Goal: Task Accomplishment & Management: Manage account settings

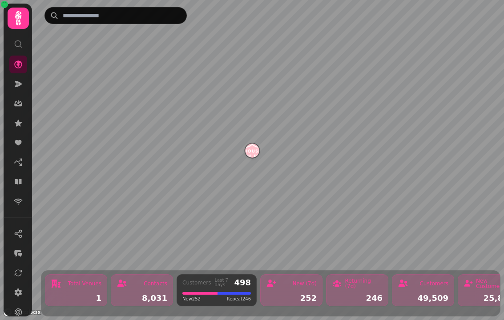
click at [18, 82] on icon at bounding box center [18, 84] width 7 height 6
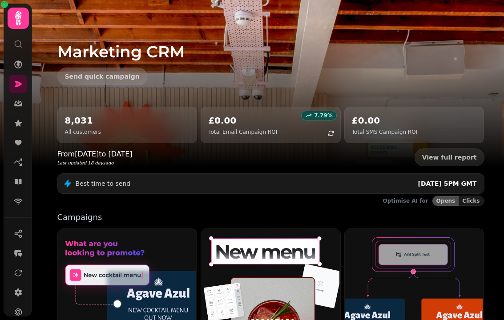
click at [22, 104] on icon at bounding box center [18, 103] width 9 height 9
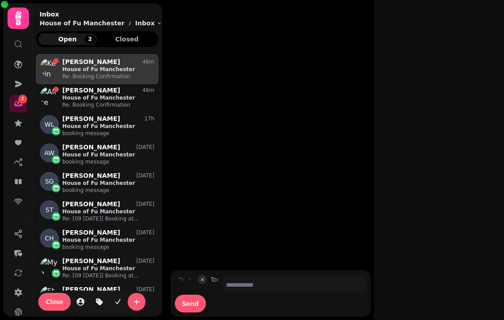
scroll to position [258, 122]
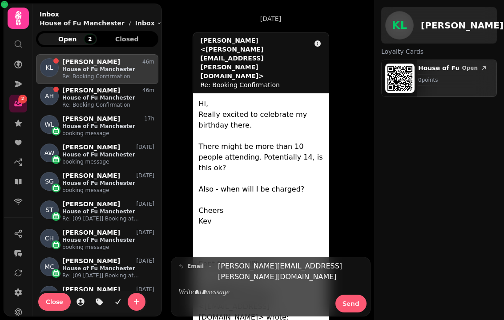
click at [19, 179] on icon at bounding box center [18, 181] width 9 height 9
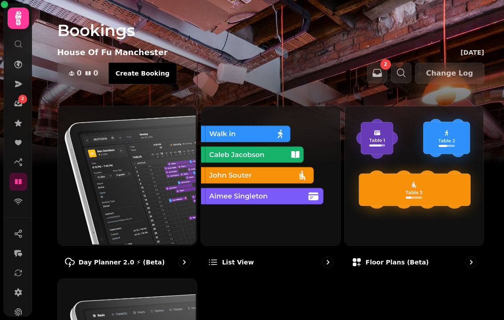
click at [123, 190] on img at bounding box center [126, 174] width 139 height 139
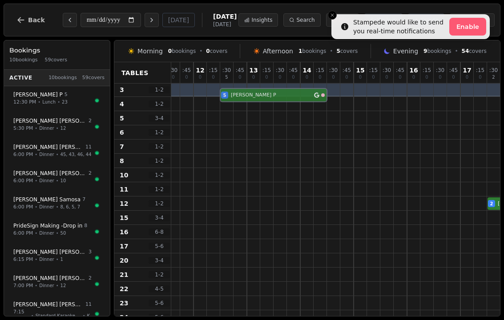
scroll to position [30, 4]
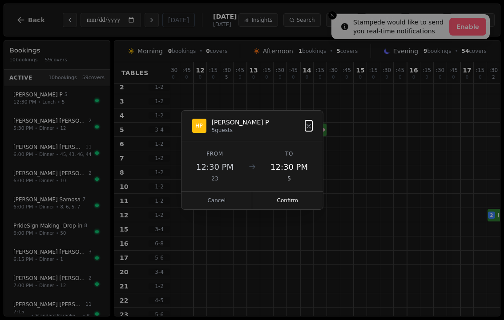
click at [285, 197] on button "Confirm" at bounding box center [287, 201] width 71 height 18
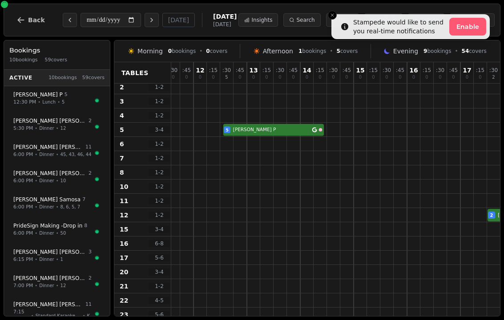
select select "****"
select select "*"
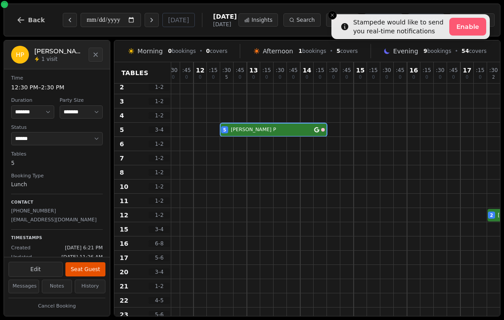
click at [39, 263] on button "Edit" at bounding box center [35, 269] width 54 height 15
select select "*"
select select "****"
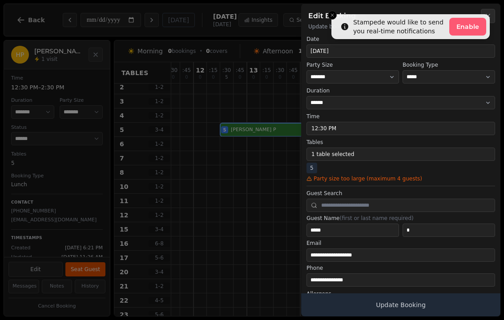
click at [321, 157] on button "1 table selected" at bounding box center [400, 154] width 189 height 13
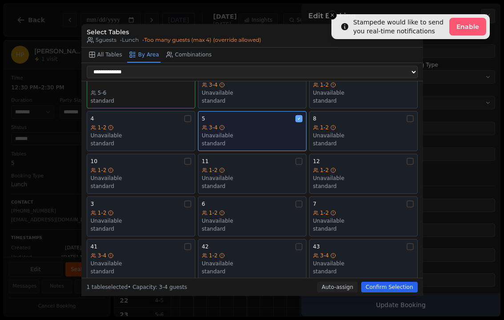
scroll to position [53, 0]
click at [253, 217] on div "Unavailable" at bounding box center [252, 220] width 101 height 7
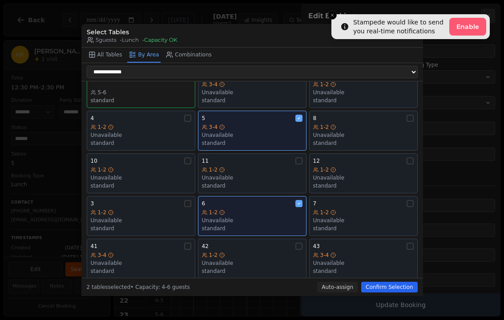
click at [325, 202] on div "7 1-2 Unavailable standard" at bounding box center [363, 216] width 101 height 32
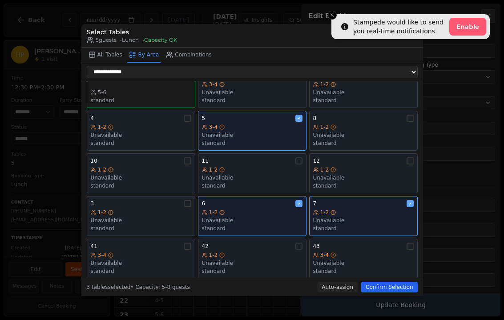
click at [369, 289] on button "Confirm Selection" at bounding box center [389, 287] width 56 height 11
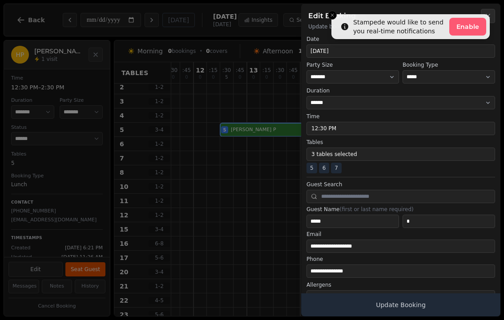
click at [351, 310] on button "Update Booking" at bounding box center [400, 305] width 199 height 23
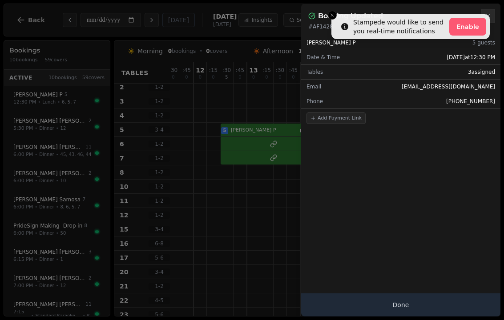
click at [423, 295] on button "Done" at bounding box center [400, 305] width 199 height 23
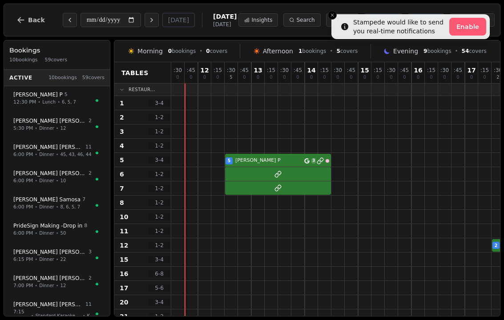
scroll to position [30, 4]
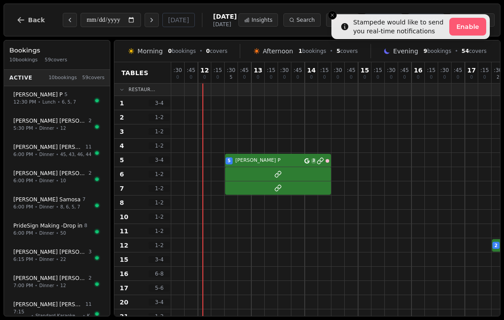
scroll to position [30, 4]
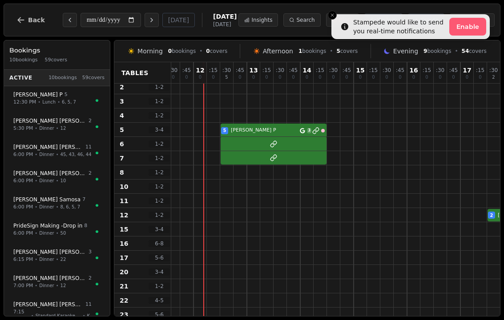
click at [214, 175] on div at bounding box center [213, 172] width 13 height 14
click at [333, 18] on button "Close toast" at bounding box center [332, 15] width 9 height 9
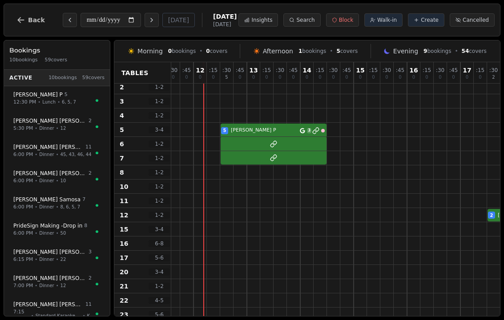
click at [428, 24] on button "Create" at bounding box center [426, 19] width 36 height 13
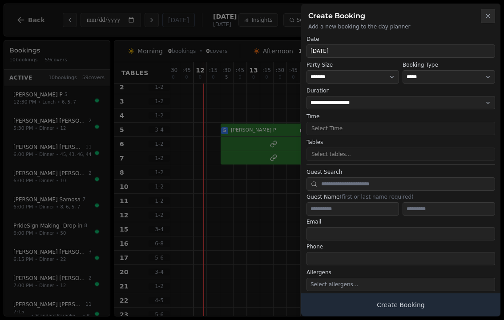
select select "****"
click at [371, 77] on select "* ***** * ****** * ****** * ****** * ****** * ****** * ****** * ****** * ******…" at bounding box center [352, 76] width 93 height 13
select select "*"
select select "****"
click at [450, 83] on select "**********" at bounding box center [449, 76] width 93 height 13
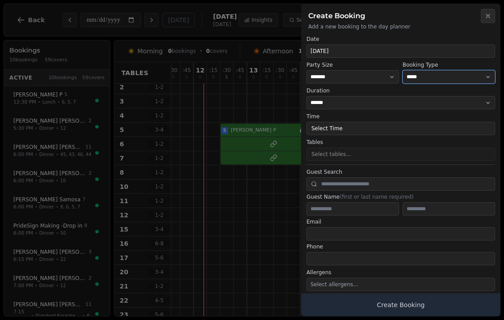
click at [414, 82] on select "**********" at bounding box center [449, 76] width 93 height 13
select select "**********"
click at [493, 14] on button "Close" at bounding box center [488, 16] width 14 height 14
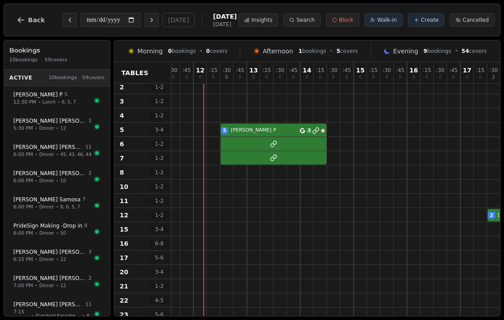
click at [433, 18] on span "Create" at bounding box center [430, 19] width 18 height 7
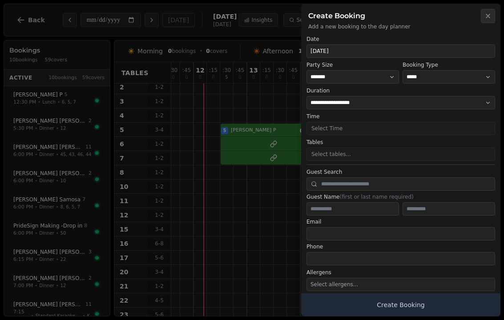
select select "****"
click at [386, 73] on select "* ***** * ****** * ****** * ****** * ****** * ****** * ****** * ****** * ******…" at bounding box center [352, 76] width 93 height 13
select select "*"
click at [351, 130] on button "Select Time" at bounding box center [400, 128] width 189 height 13
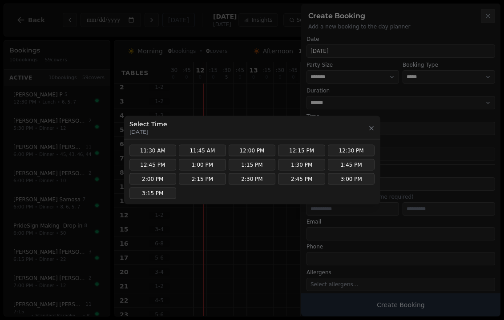
click at [373, 121] on div "Select Time Tuesday, August 19, 2025" at bounding box center [252, 128] width 246 height 16
click at [373, 130] on icon "button" at bounding box center [371, 128] width 7 height 7
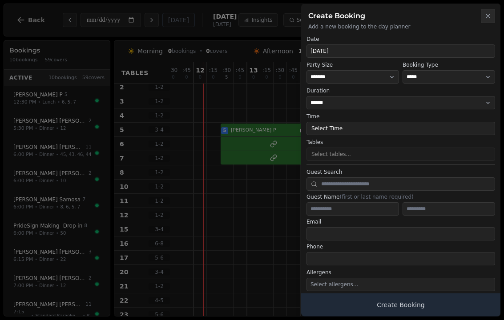
click at [488, 22] on button "Close" at bounding box center [488, 16] width 14 height 14
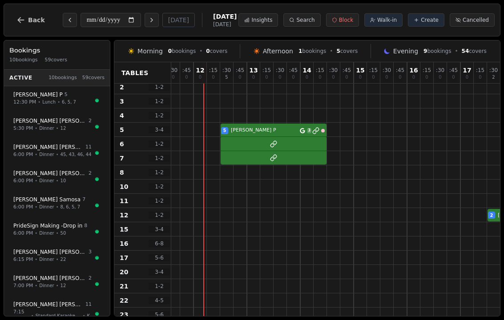
click at [388, 23] on span "Walk-in" at bounding box center [387, 19] width 20 height 7
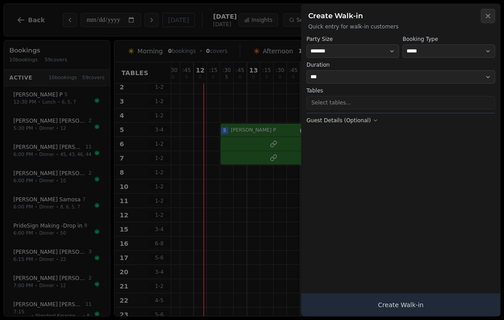
select select "****"
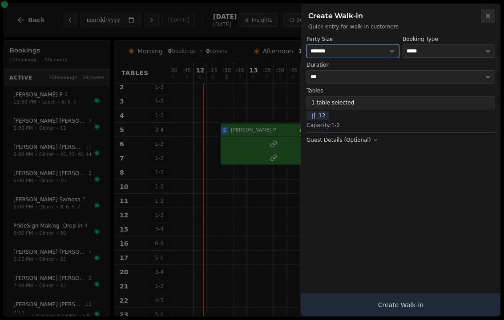
click at [366, 50] on select "* ***** * ****** * ****** * ****** * ****** * ****** * ****** * ****** * ******…" at bounding box center [352, 50] width 93 height 13
select select "*"
click at [320, 109] on button "1 table selected" at bounding box center [400, 102] width 189 height 13
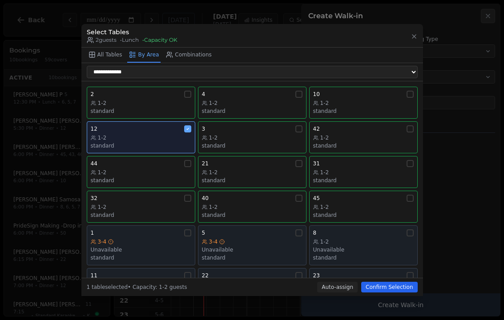
click at [173, 134] on div "1-2" at bounding box center [141, 137] width 101 height 7
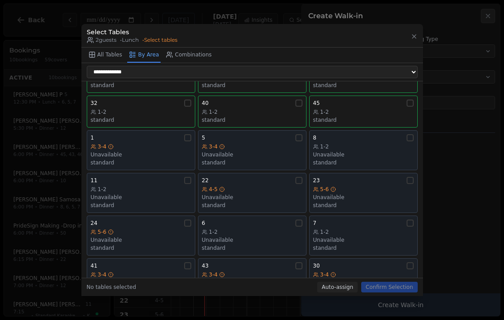
scroll to position [95, 0]
click at [382, 152] on div "Unavailable" at bounding box center [363, 155] width 101 height 7
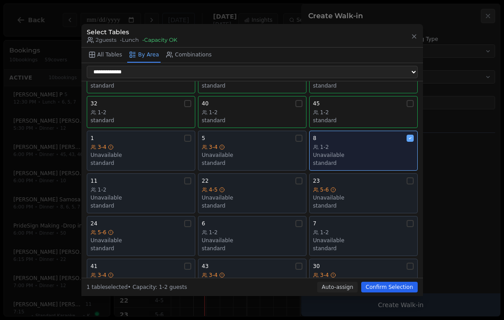
click at [388, 290] on button "Confirm Selection" at bounding box center [389, 287] width 56 height 11
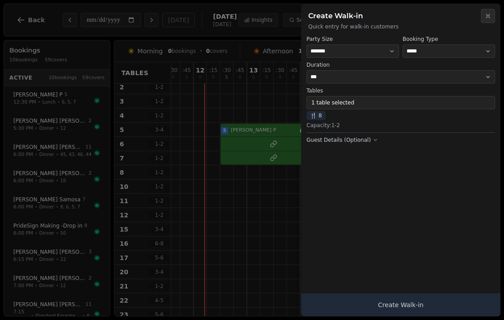
click at [402, 299] on button "Create Walk-in" at bounding box center [400, 305] width 199 height 23
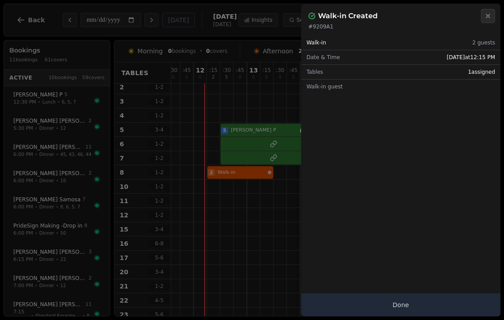
click at [403, 311] on button "Done" at bounding box center [400, 305] width 199 height 23
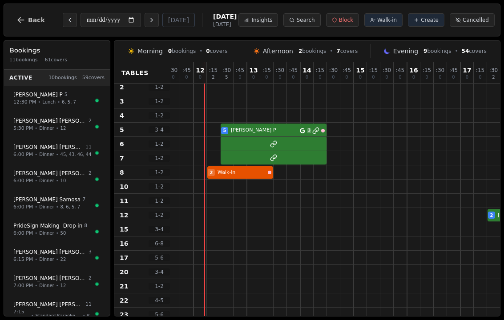
click at [499, 310] on div at bounding box center [493, 315] width 13 height 14
click at [382, 23] on span "Walk-in" at bounding box center [387, 19] width 20 height 7
select select "****"
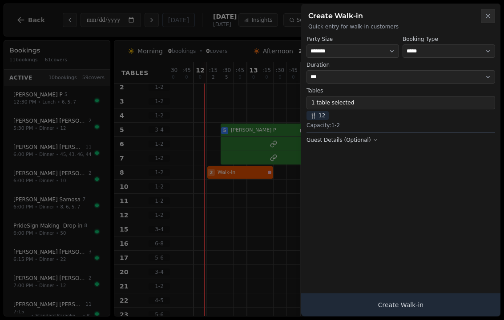
click at [346, 105] on button "1 table selected" at bounding box center [400, 102] width 189 height 13
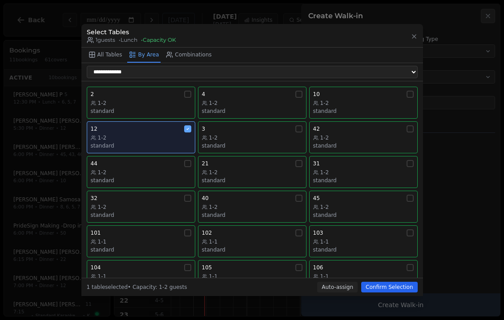
click at [159, 134] on div "1-2" at bounding box center [141, 137] width 101 height 7
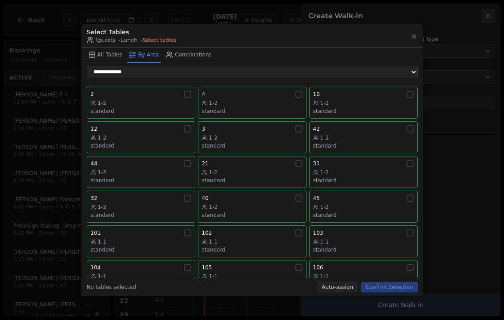
click at [248, 100] on div "1-2" at bounding box center [252, 103] width 101 height 7
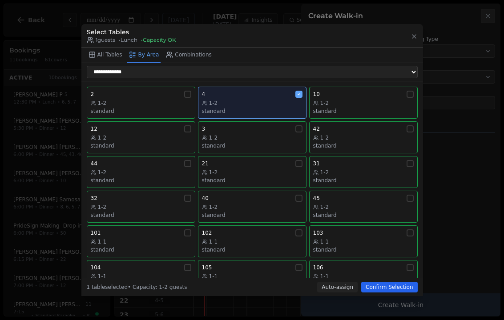
click at [387, 282] on button "106 1-1 standard" at bounding box center [363, 276] width 109 height 32
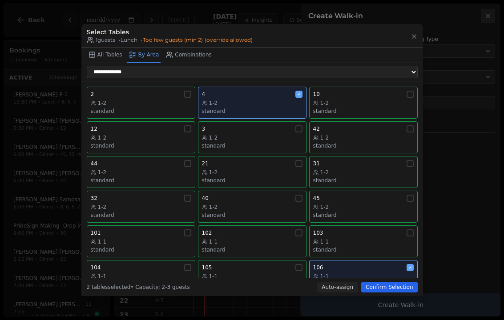
click at [400, 273] on div "1-1" at bounding box center [363, 276] width 101 height 7
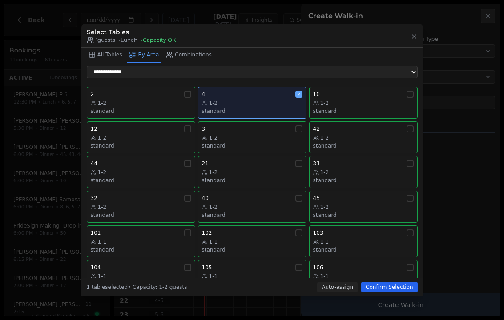
click at [390, 293] on button "Confirm Selection" at bounding box center [389, 287] width 56 height 11
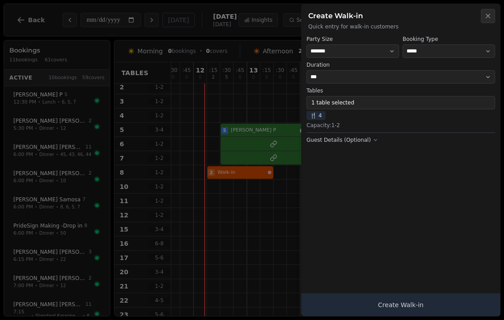
click at [404, 301] on button "Create Walk-in" at bounding box center [400, 305] width 199 height 23
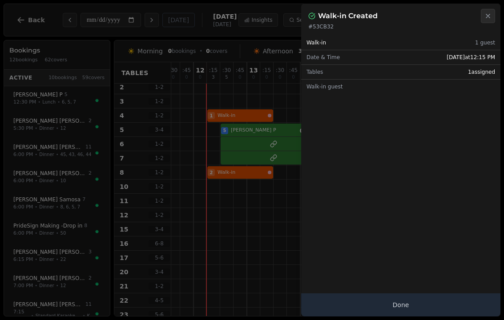
click at [23, 38] on div at bounding box center [252, 160] width 504 height 320
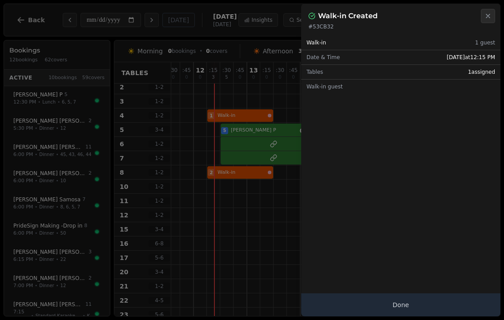
click at [485, 20] on button "Close" at bounding box center [488, 16] width 14 height 14
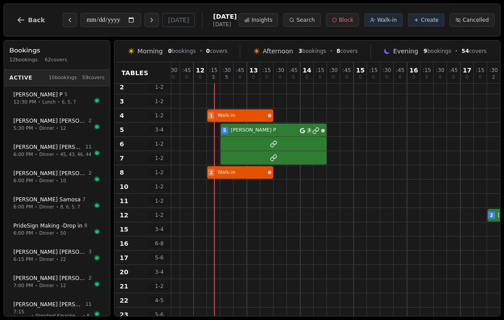
select select "****"
select select "*"
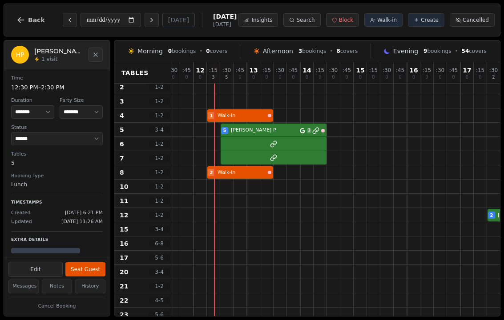
click at [93, 262] on button "Seat Guest" at bounding box center [85, 269] width 40 height 14
click at [93, 266] on button "Seat Guest" at bounding box center [85, 269] width 40 height 14
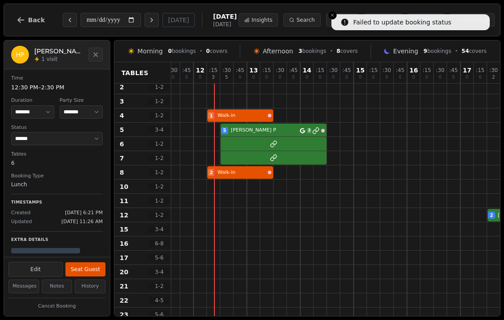
click at [269, 146] on div at bounding box center [500, 144] width 667 height 14
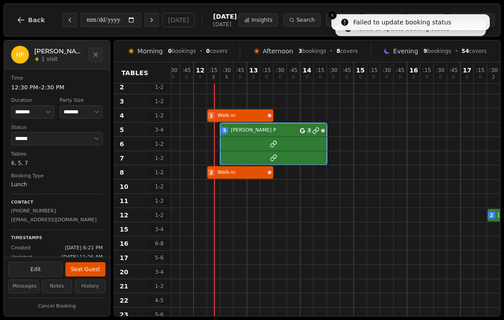
click at [336, 15] on button "Close toast" at bounding box center [332, 15] width 9 height 9
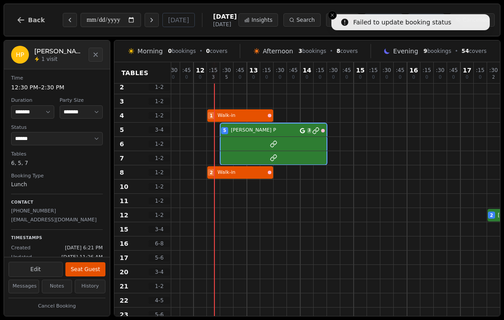
click at [336, 16] on button "Close toast" at bounding box center [332, 15] width 9 height 9
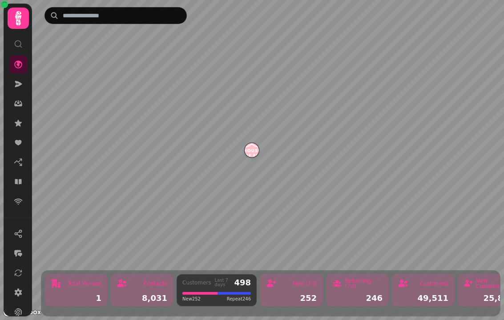
click at [20, 100] on icon at bounding box center [18, 103] width 9 height 9
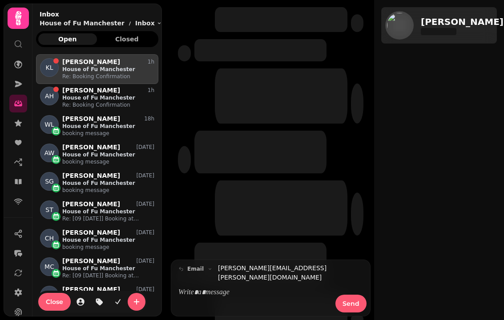
scroll to position [258, 122]
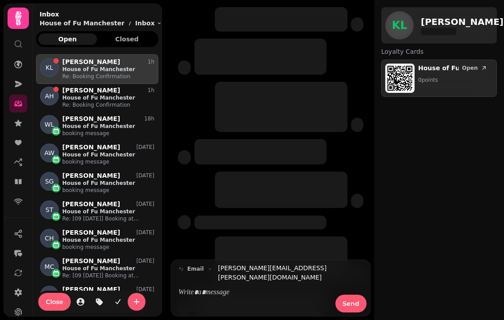
click at [15, 145] on icon at bounding box center [18, 142] width 9 height 9
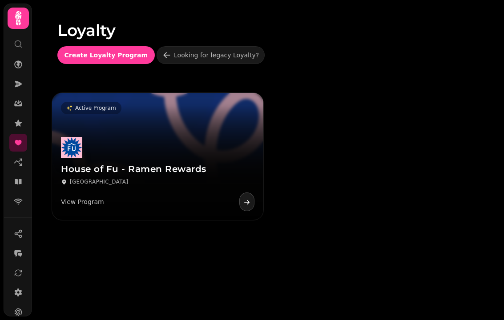
click at [25, 180] on link at bounding box center [18, 182] width 18 height 18
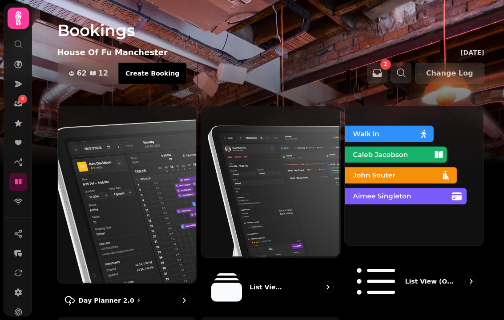
click at [128, 206] on img at bounding box center [126, 193] width 139 height 177
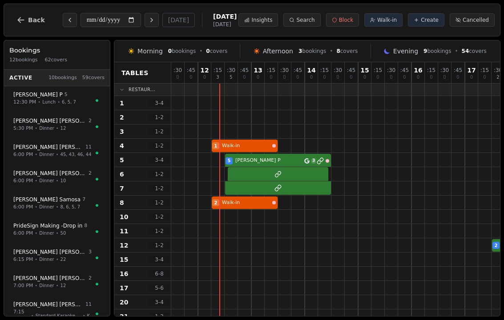
select select "****"
select select "*"
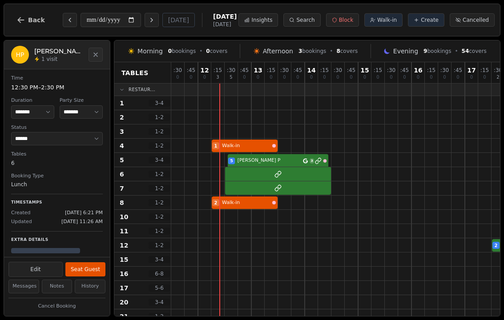
click at [254, 165] on div "5 Hazel P 3 7 Katie Samosa 4" at bounding box center [504, 160] width 667 height 14
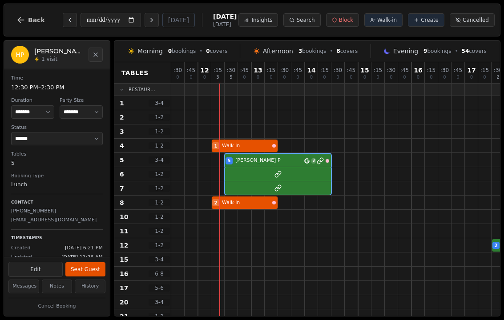
click at [95, 265] on button "Seat Guest" at bounding box center [85, 269] width 40 height 14
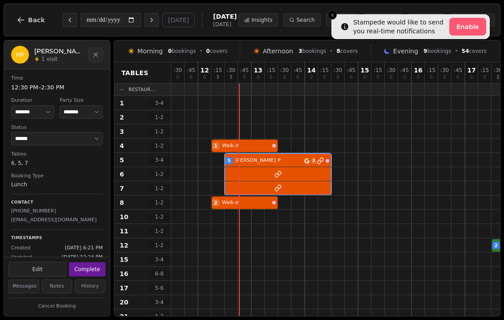
click at [333, 19] on button "Close toast" at bounding box center [332, 15] width 9 height 9
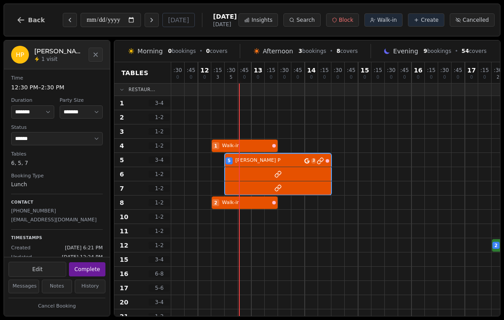
click at [383, 23] on span "Walk-in" at bounding box center [387, 19] width 20 height 7
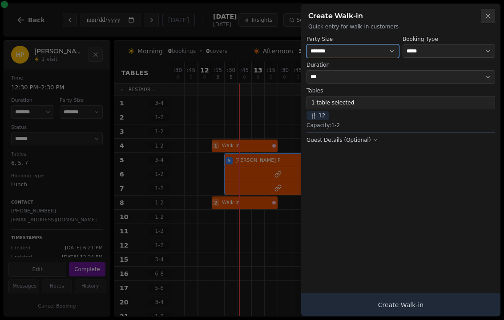
click at [336, 57] on select "* ***** * ****** * ****** * ****** * ****** * ****** * ****** * ****** * ******…" at bounding box center [352, 50] width 93 height 13
select select "*"
click at [322, 120] on div "Tables 1 table selected 🍴 12 Capacity: 1 - 2" at bounding box center [400, 108] width 189 height 42
click at [352, 105] on button "1 table selected" at bounding box center [400, 102] width 189 height 13
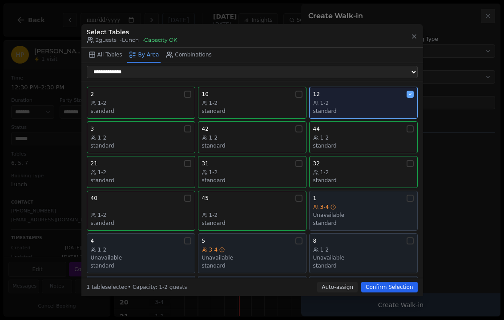
click at [370, 101] on div "1-2 standard" at bounding box center [363, 107] width 101 height 15
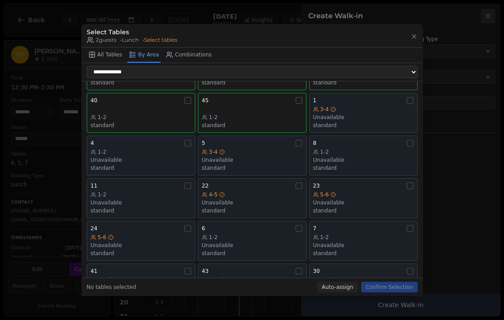
scroll to position [109, 0]
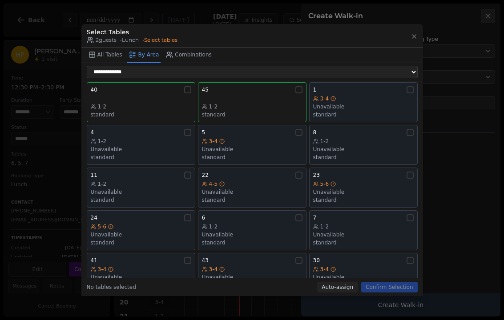
click at [132, 181] on div "1-2" at bounding box center [141, 184] width 101 height 7
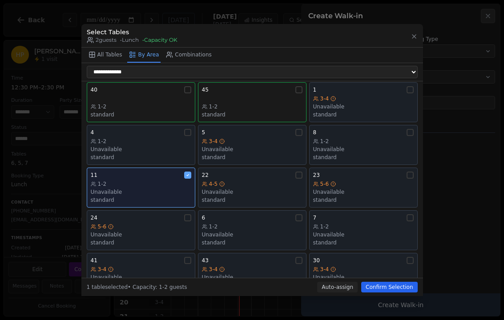
click at [386, 282] on div "standard" at bounding box center [363, 285] width 101 height 7
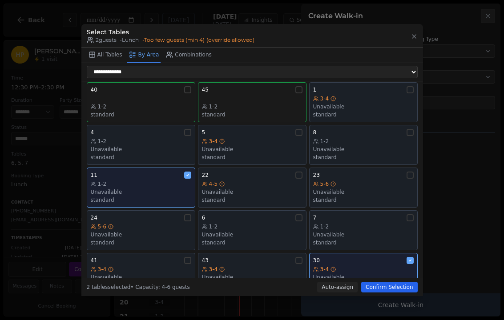
click at [366, 274] on div "Unavailable" at bounding box center [363, 277] width 101 height 7
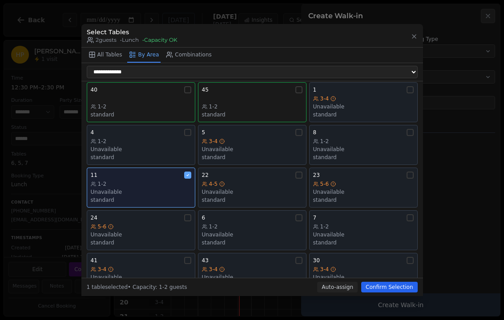
click at [390, 293] on button "Confirm Selection" at bounding box center [389, 287] width 56 height 11
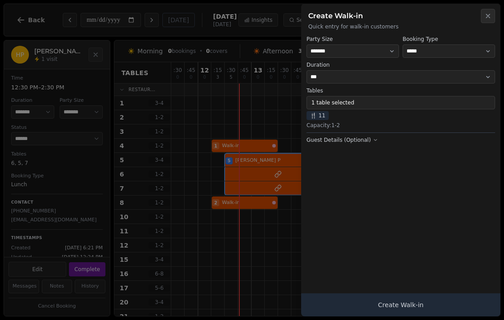
click at [365, 310] on button "Create Walk-in" at bounding box center [400, 305] width 199 height 23
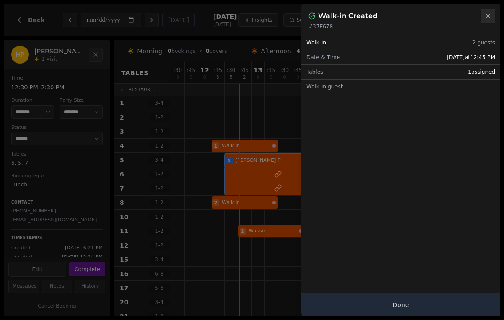
click at [378, 302] on button "Done" at bounding box center [400, 305] width 199 height 23
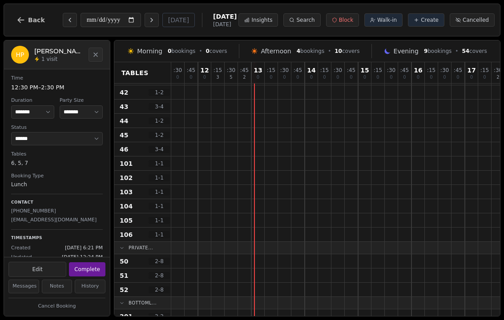
scroll to position [349, 0]
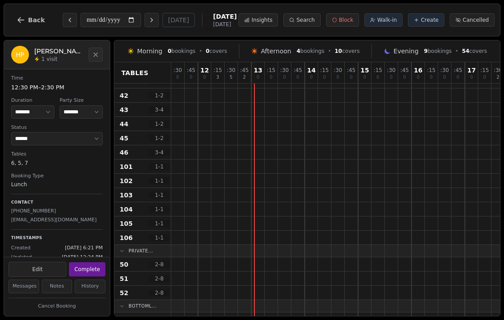
click at [263, 242] on div at bounding box center [257, 238] width 13 height 14
click at [391, 20] on span "Walk-in" at bounding box center [387, 19] width 20 height 7
select select "****"
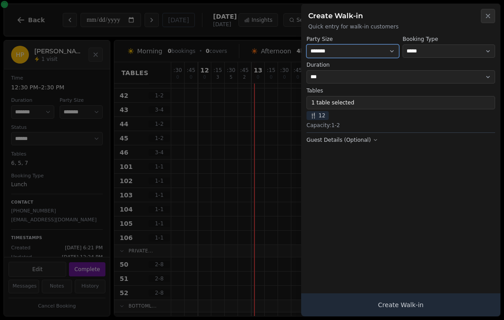
click at [341, 49] on select "* ***** * ****** * ****** * ****** * ****** * ****** * ****** * ****** * ******…" at bounding box center [352, 50] width 93 height 13
click at [344, 103] on button "1 table selected" at bounding box center [400, 102] width 189 height 13
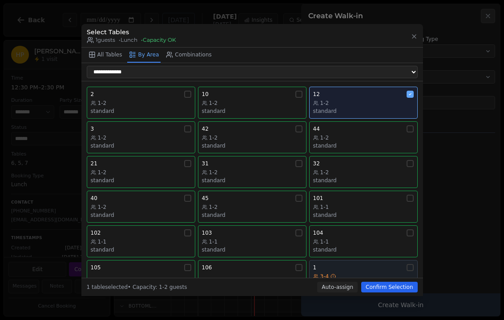
click at [364, 100] on div "1-2" at bounding box center [363, 103] width 101 height 7
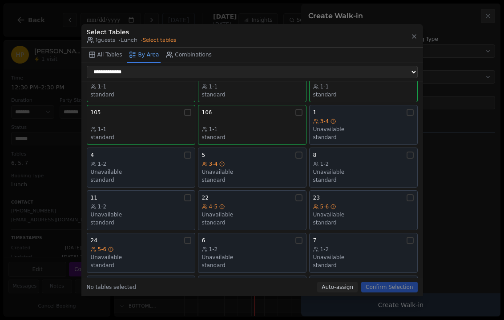
scroll to position [155, 0]
click at [359, 85] on div "1-1 standard" at bounding box center [363, 91] width 101 height 15
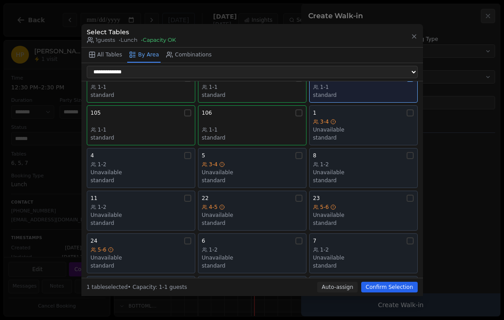
click at [395, 290] on button "Confirm Selection" at bounding box center [389, 287] width 56 height 11
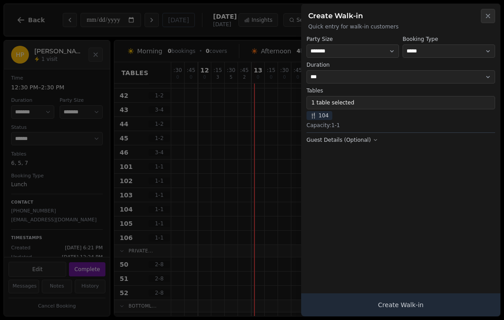
click at [415, 302] on button "Create Walk-in" at bounding box center [400, 305] width 199 height 23
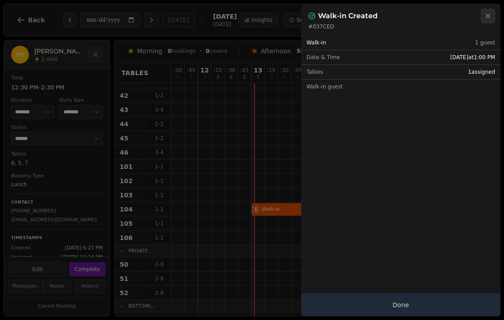
click at [281, 213] on div at bounding box center [252, 160] width 504 height 320
click at [408, 311] on button "Done" at bounding box center [400, 305] width 199 height 23
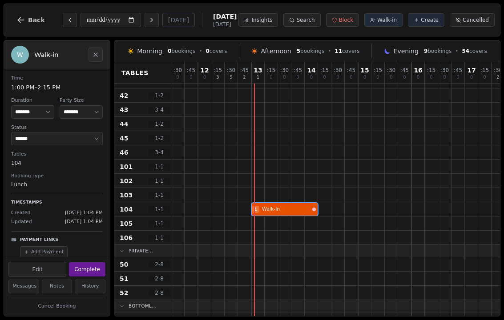
click at [289, 201] on div at bounding box center [284, 195] width 13 height 14
click at [91, 262] on button "Complete" at bounding box center [87, 269] width 36 height 14
click at [262, 218] on div at bounding box center [257, 224] width 13 height 14
click at [384, 19] on span "Walk-in" at bounding box center [387, 19] width 20 height 7
select select "****"
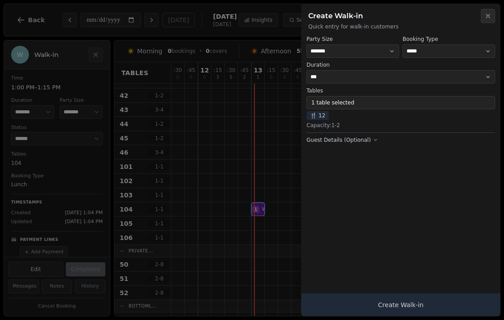
click at [349, 102] on button "1 table selected" at bounding box center [400, 102] width 189 height 13
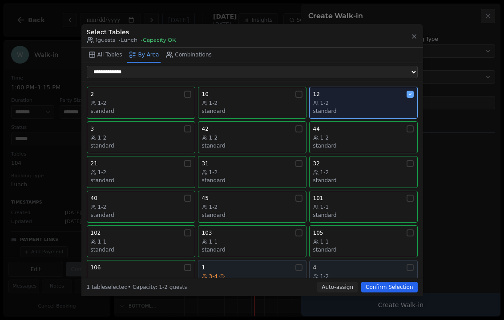
click at [371, 100] on div "1-2" at bounding box center [363, 103] width 101 height 7
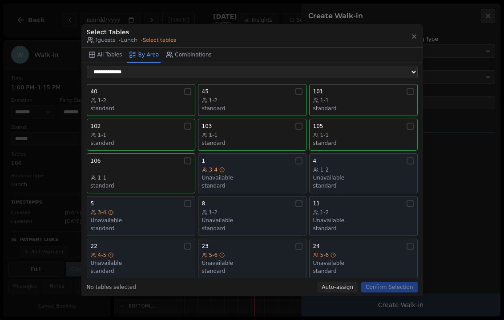
scroll to position [109, 0]
click at [353, 130] on div "1-1" at bounding box center [363, 133] width 101 height 7
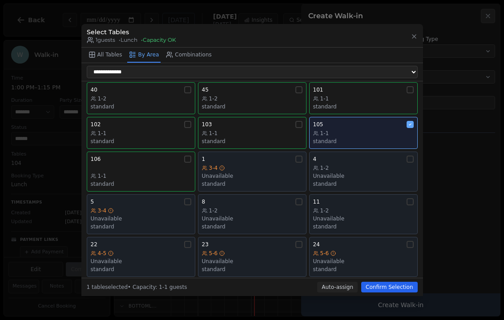
click at [387, 287] on button "Confirm Selection" at bounding box center [389, 287] width 56 height 11
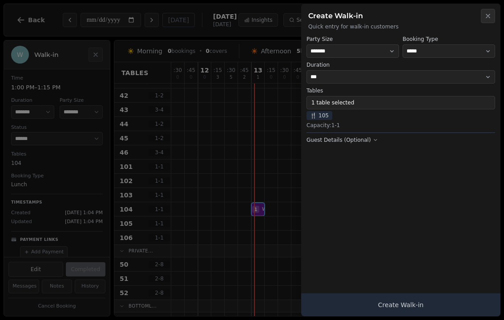
click at [407, 314] on button "Create Walk-in" at bounding box center [400, 305] width 199 height 23
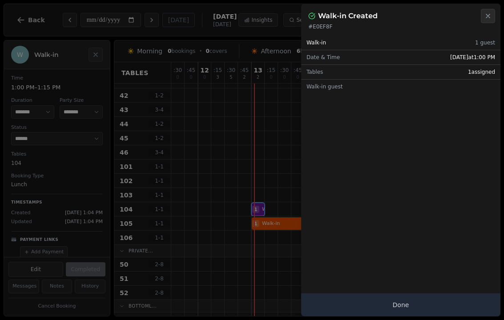
click at [404, 310] on button "Done" at bounding box center [400, 305] width 199 height 23
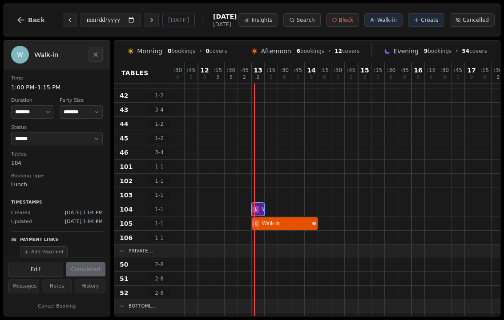
click at [284, 216] on div at bounding box center [284, 209] width 13 height 14
click at [293, 231] on div at bounding box center [297, 238] width 13 height 14
click at [96, 264] on button "Complete" at bounding box center [87, 269] width 36 height 14
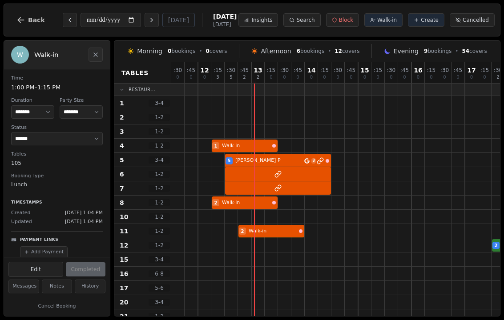
scroll to position [0, 0]
click at [241, 196] on div at bounding box center [244, 203] width 13 height 14
click at [89, 262] on button "Complete" at bounding box center [87, 269] width 36 height 14
click at [276, 197] on div at bounding box center [271, 203] width 13 height 14
click at [391, 22] on span "Walk-in" at bounding box center [387, 19] width 20 height 7
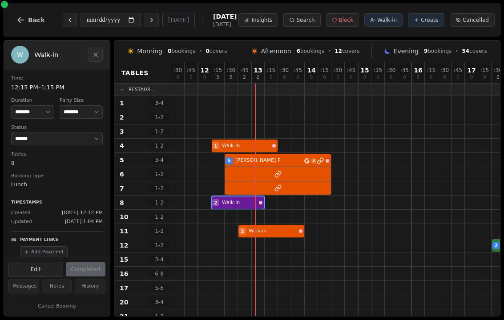
select select "****"
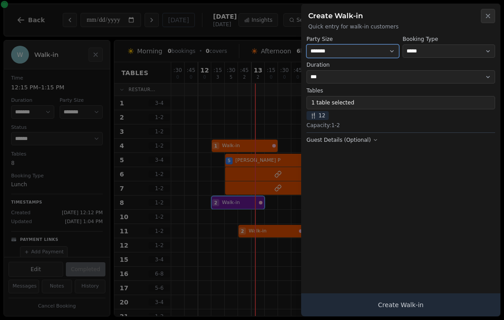
click at [348, 48] on select "* ***** * ****** * ****** * ****** * ****** * ****** * ****** * ****** * ******…" at bounding box center [352, 50] width 93 height 13
select select "*"
click at [347, 100] on button "1 table selected" at bounding box center [400, 102] width 189 height 13
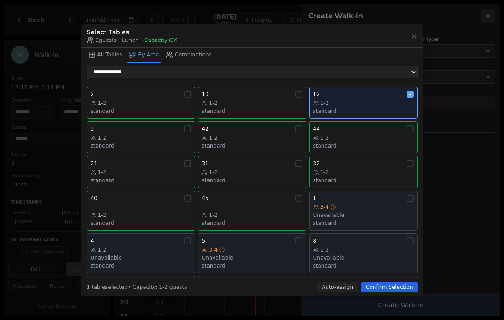
click at [367, 91] on div "12" at bounding box center [363, 94] width 101 height 7
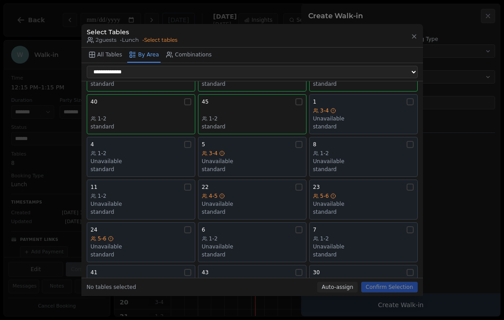
scroll to position [97, 0]
click at [364, 157] on div "Unavailable" at bounding box center [363, 160] width 101 height 7
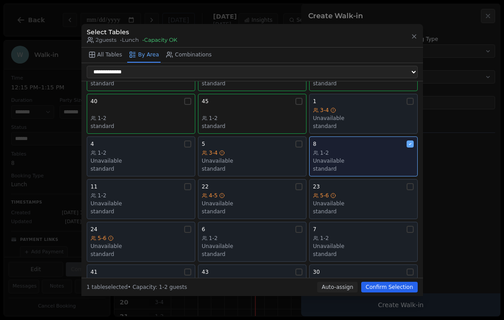
click at [390, 291] on button "Confirm Selection" at bounding box center [389, 287] width 56 height 11
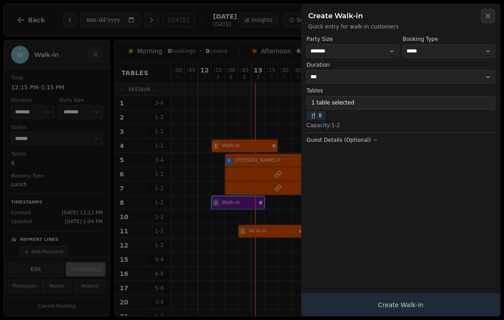
click at [406, 299] on button "Create Walk-in" at bounding box center [400, 305] width 199 height 23
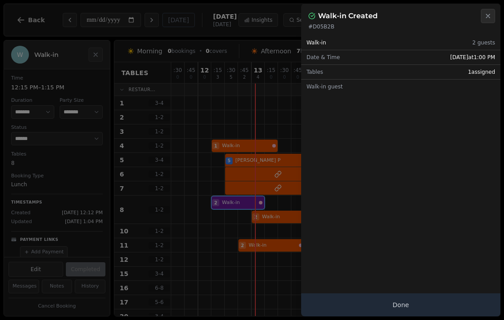
click at [374, 300] on button "Done" at bounding box center [400, 305] width 199 height 23
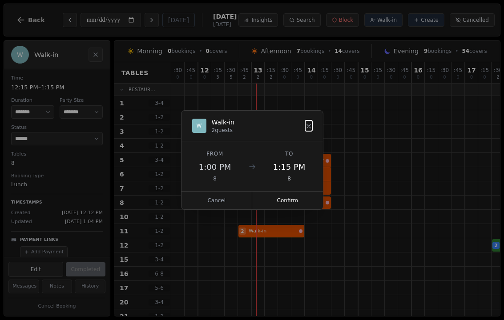
click at [292, 203] on button "Confirm" at bounding box center [287, 201] width 71 height 18
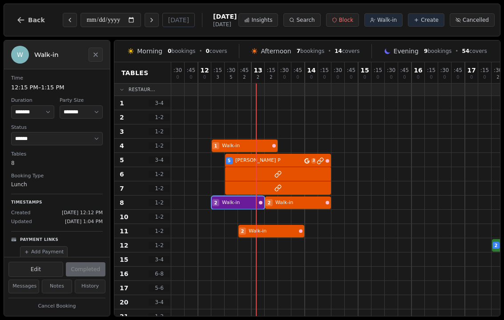
click at [419, 21] on icon at bounding box center [416, 19] width 5 height 5
select select "****"
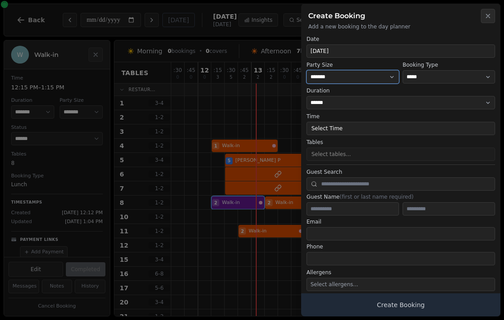
click at [353, 82] on select "* ***** * ****** * ****** * ****** * ****** * ****** * ****** * ****** * ******…" at bounding box center [352, 76] width 93 height 13
select select "*"
click at [493, 15] on button "Close" at bounding box center [488, 16] width 14 height 14
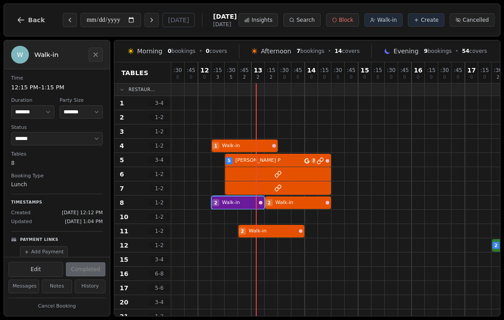
click at [390, 18] on span "Walk-in" at bounding box center [387, 19] width 20 height 7
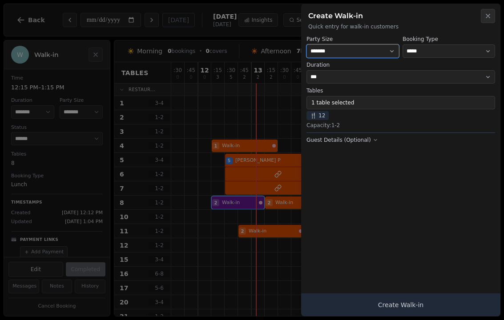
click at [351, 51] on select "* ***** * ****** * ****** * ****** * ****** * ****** * ****** * ****** * ******…" at bounding box center [352, 50] width 93 height 13
select select "*"
click at [327, 98] on button "1 table selected" at bounding box center [400, 102] width 189 height 13
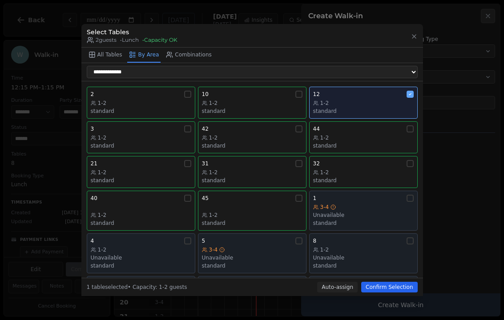
click at [377, 100] on div "1-2" at bounding box center [363, 103] width 101 height 7
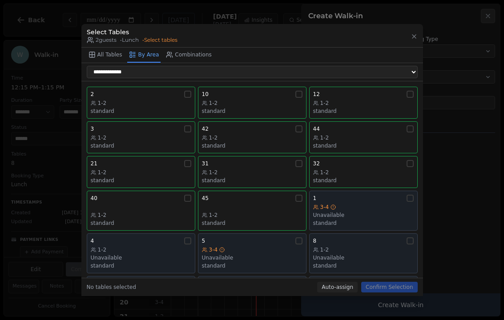
click at [257, 108] on div "standard" at bounding box center [252, 111] width 101 height 7
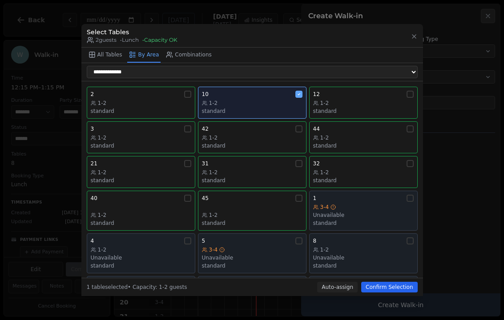
click at [390, 293] on button "Confirm Selection" at bounding box center [389, 287] width 56 height 11
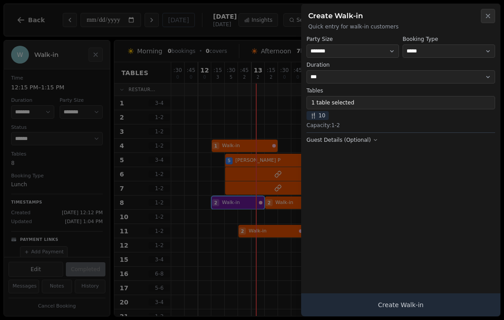
click at [405, 309] on button "Create Walk-in" at bounding box center [400, 305] width 199 height 23
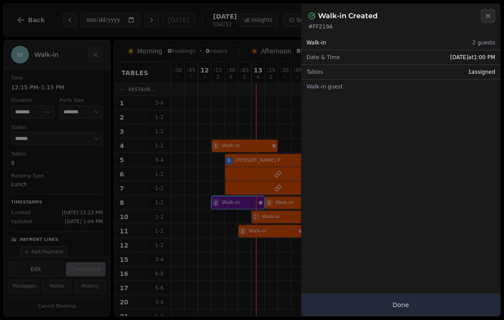
click at [412, 313] on button "Done" at bounding box center [400, 305] width 199 height 23
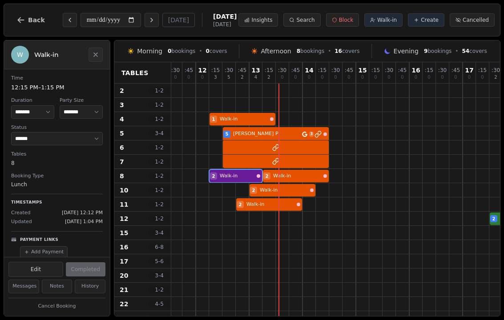
scroll to position [27, 0]
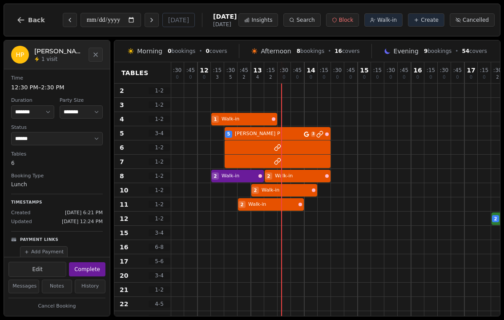
click at [282, 145] on div at bounding box center [504, 148] width 667 height 14
click at [301, 138] on div "5 Hazel P 3 7 Katie Samosa 4" at bounding box center [504, 133] width 667 height 14
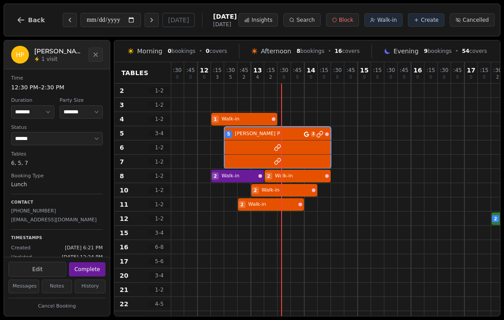
click at [95, 265] on button "Complete" at bounding box center [87, 269] width 36 height 14
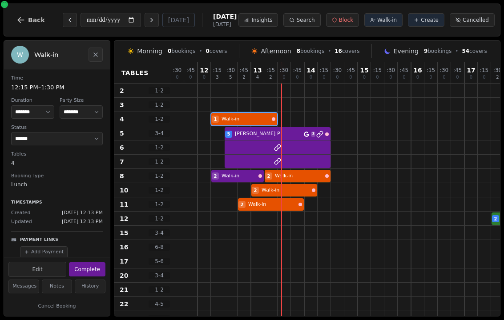
click at [243, 111] on div at bounding box center [244, 105] width 13 height 14
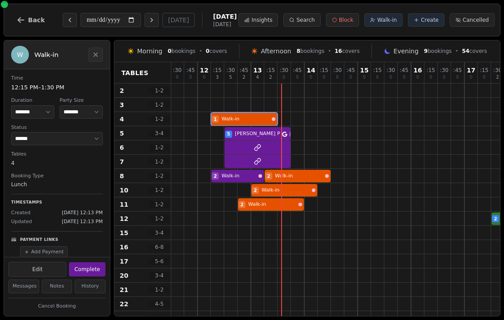
click at [95, 262] on button "Complete" at bounding box center [87, 269] width 36 height 14
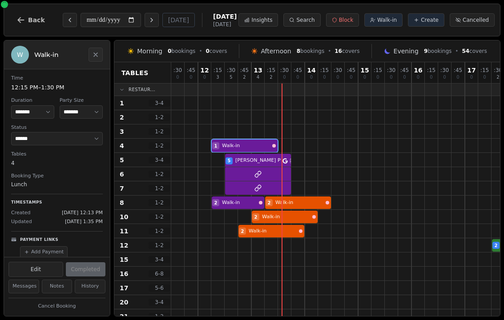
scroll to position [0, 0]
click at [293, 101] on div at bounding box center [297, 103] width 13 height 14
click at [382, 24] on button "Walk-in" at bounding box center [383, 19] width 38 height 13
select select "****"
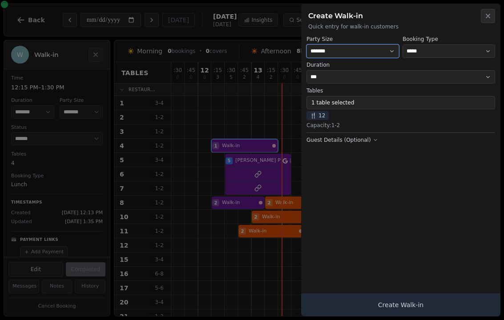
click at [348, 51] on select "* ***** * ****** * ****** * ****** * ****** * ****** * ****** * ****** * ******…" at bounding box center [352, 50] width 93 height 13
select select "*"
click at [351, 98] on button "1 table selected" at bounding box center [400, 102] width 189 height 13
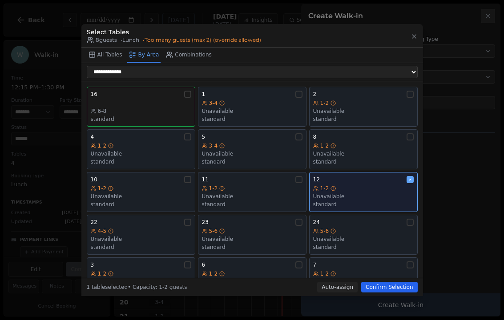
click at [376, 193] on div "Unavailable" at bounding box center [363, 196] width 101 height 7
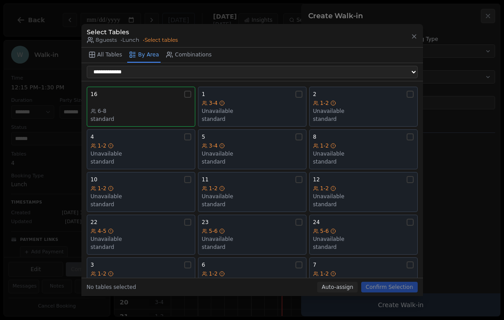
click at [268, 108] on div "Unavailable" at bounding box center [252, 111] width 101 height 7
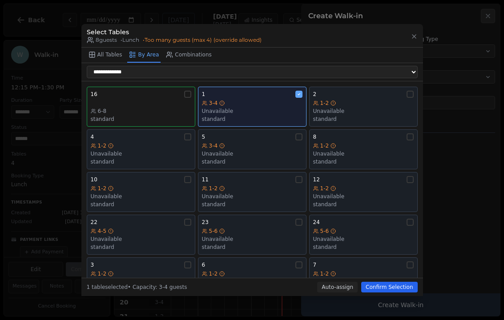
click at [370, 108] on div "Unavailable" at bounding box center [363, 111] width 101 height 7
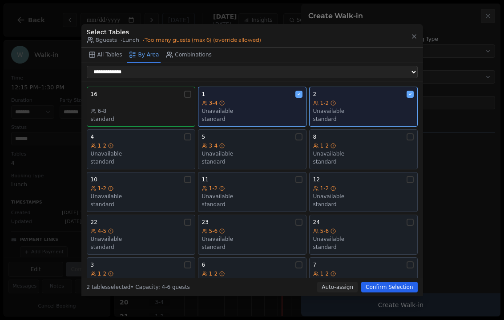
click at [141, 262] on div "3" at bounding box center [141, 265] width 101 height 7
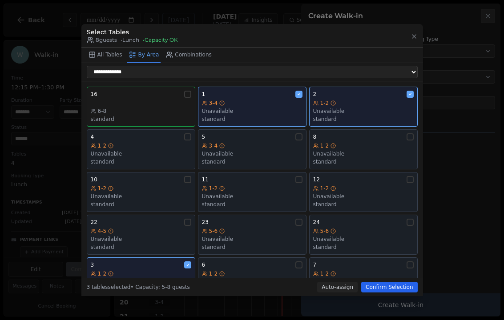
click at [149, 150] on div "Unavailable" at bounding box center [141, 153] width 101 height 7
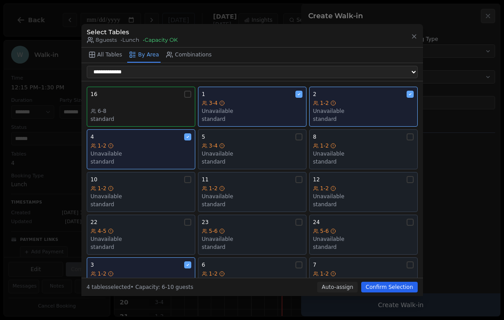
click at [386, 293] on button "Confirm Selection" at bounding box center [389, 287] width 56 height 11
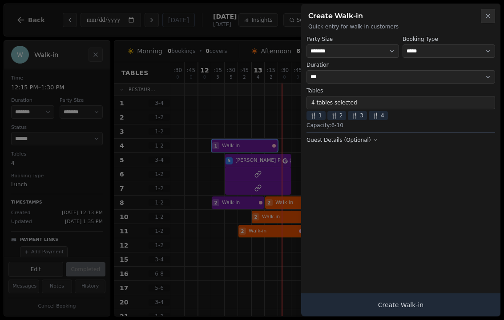
click at [403, 310] on button "Create Walk-in" at bounding box center [400, 305] width 199 height 23
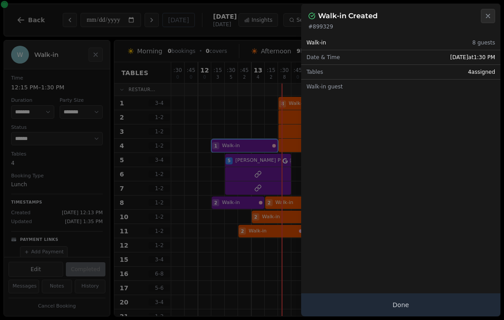
click at [411, 307] on button "Done" at bounding box center [400, 305] width 199 height 23
